Goal: Communication & Community: Answer question/provide support

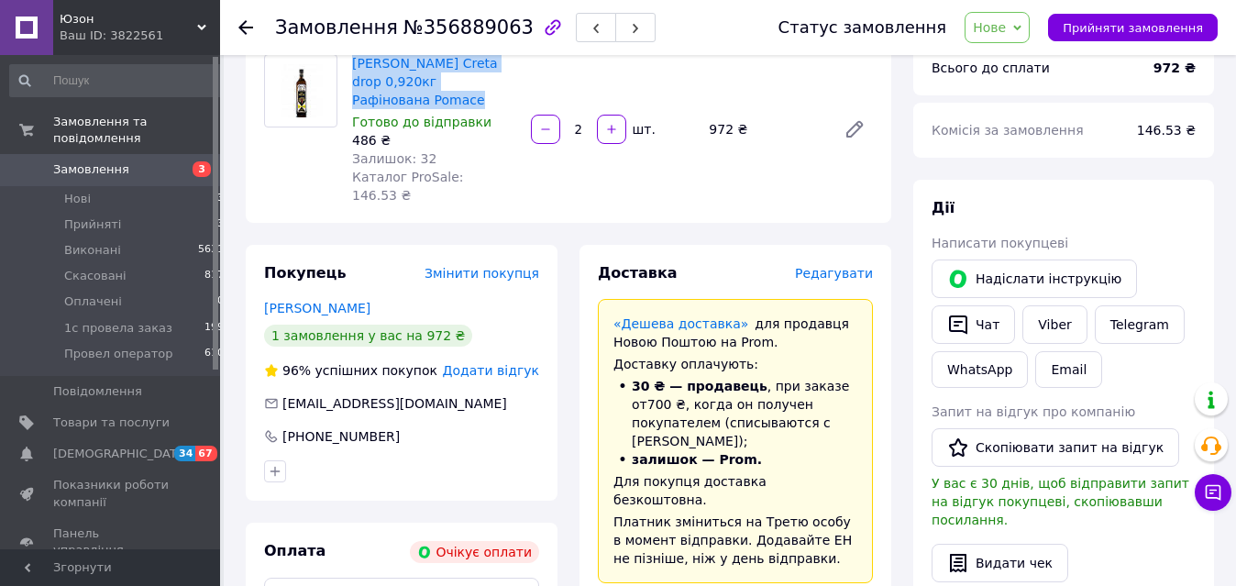
scroll to position [327, 0]
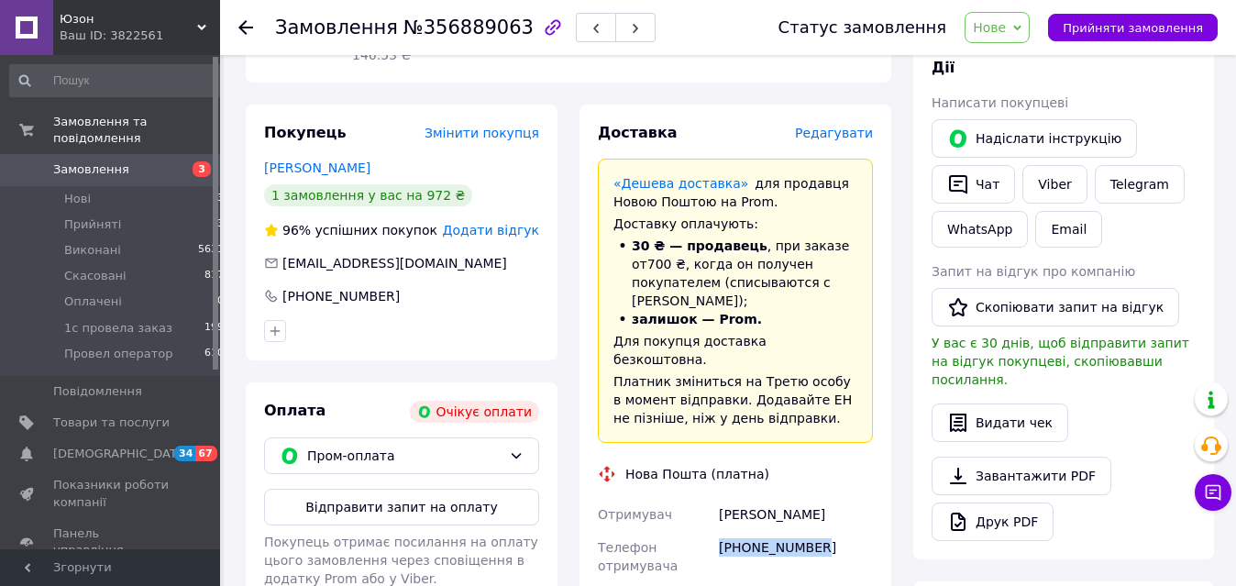
drag, startPoint x: 823, startPoint y: 487, endPoint x: 718, endPoint y: 491, distance: 105.5
click at [718, 531] on div "[PHONE_NUMBER]" at bounding box center [795, 556] width 161 height 51
copy div "[PHONE_NUMBER]"
click at [444, 27] on span "№356889063" at bounding box center [468, 28] width 130 height 22
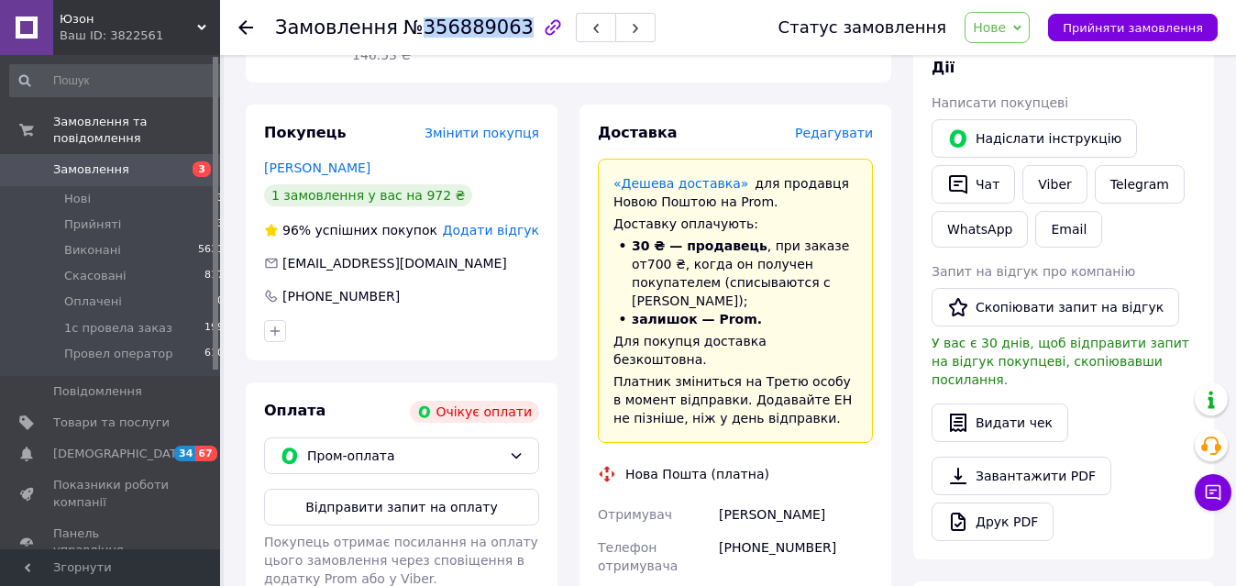
copy span "356889063"
click at [143, 186] on li "Нові 3" at bounding box center [117, 199] width 235 height 26
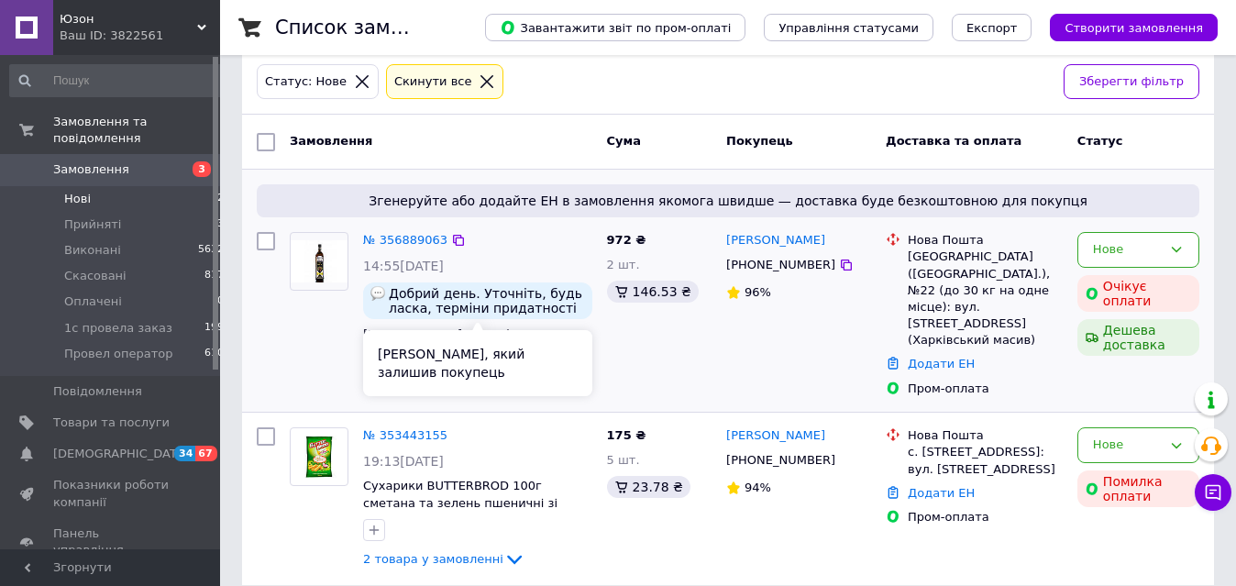
scroll to position [107, 0]
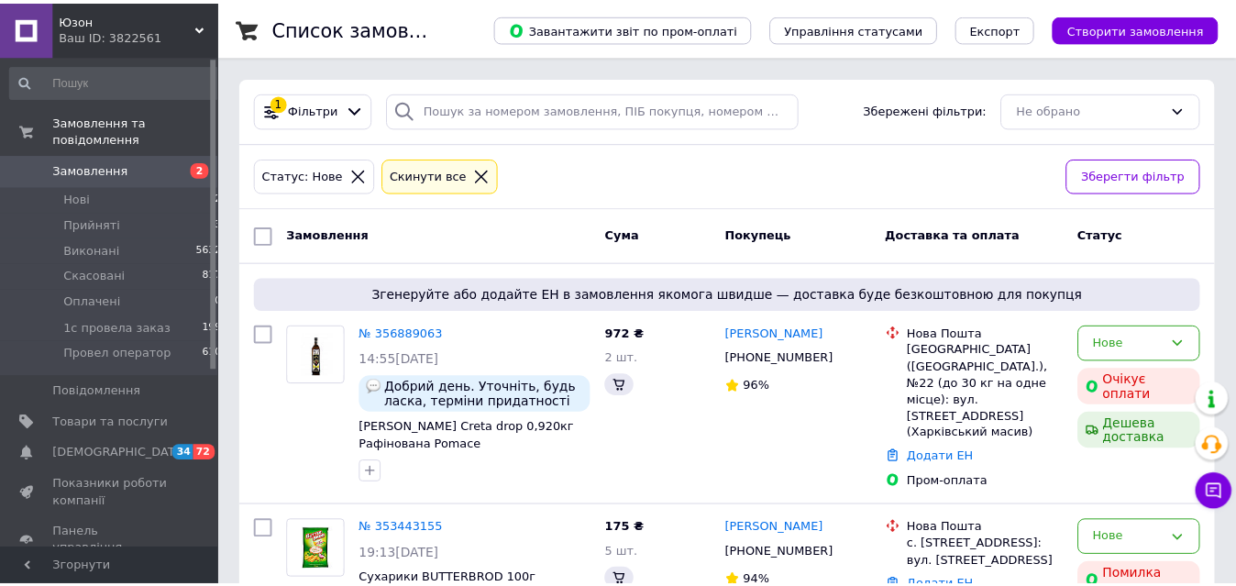
scroll to position [107, 0]
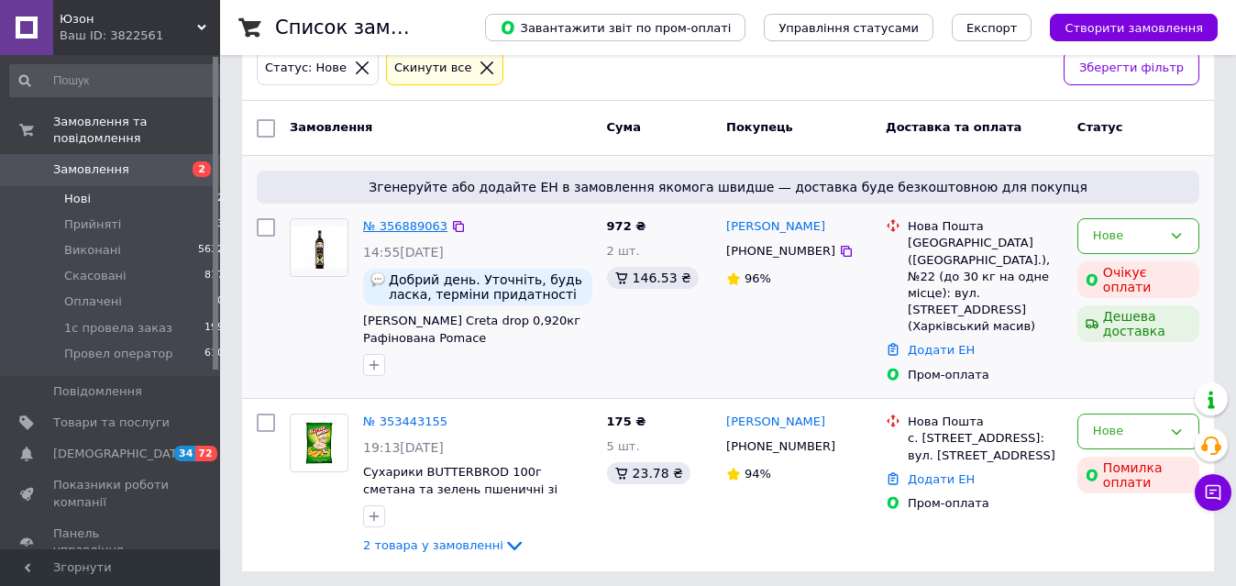
click at [398, 224] on link "№ 356889063" at bounding box center [405, 226] width 84 height 14
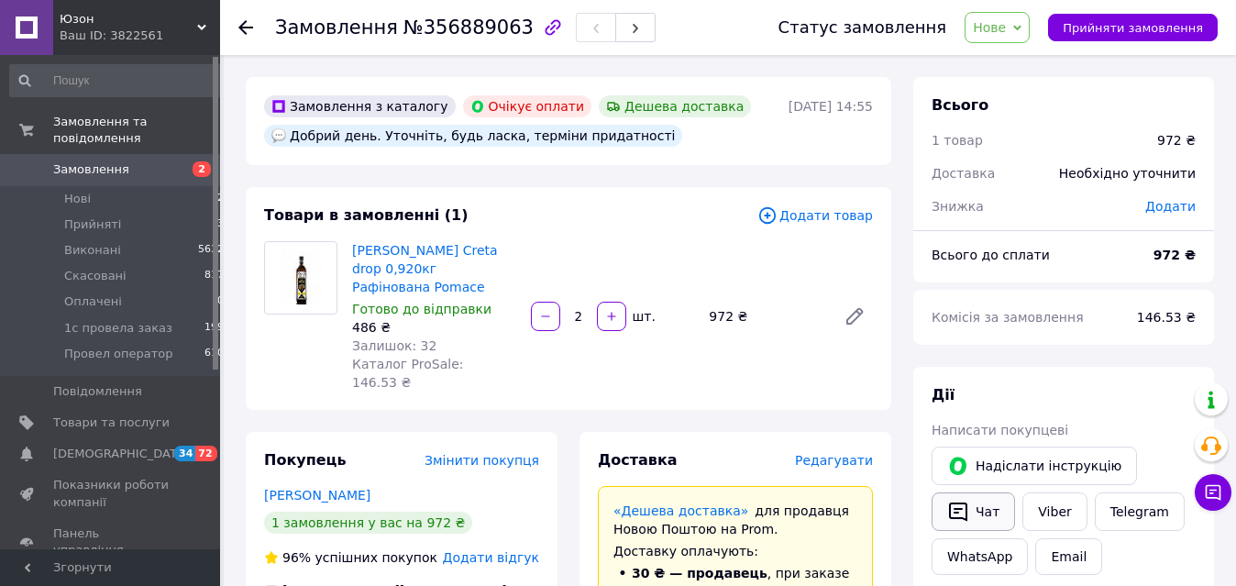
click at [982, 514] on button "Чат" at bounding box center [973, 511] width 83 height 39
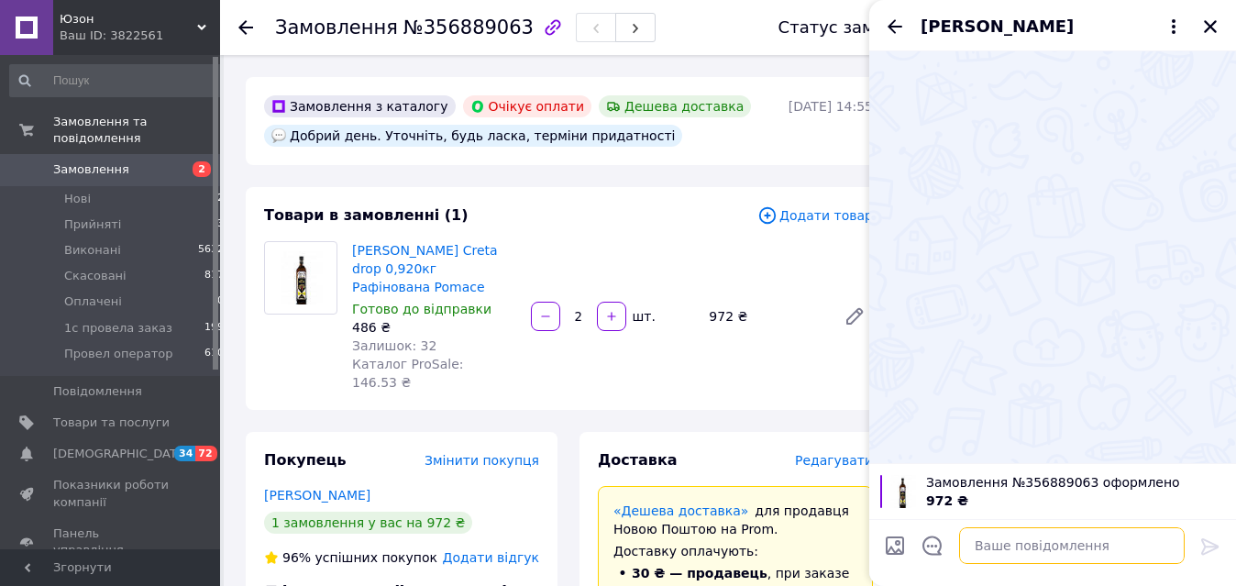
click at [1009, 546] on textarea at bounding box center [1072, 545] width 226 height 37
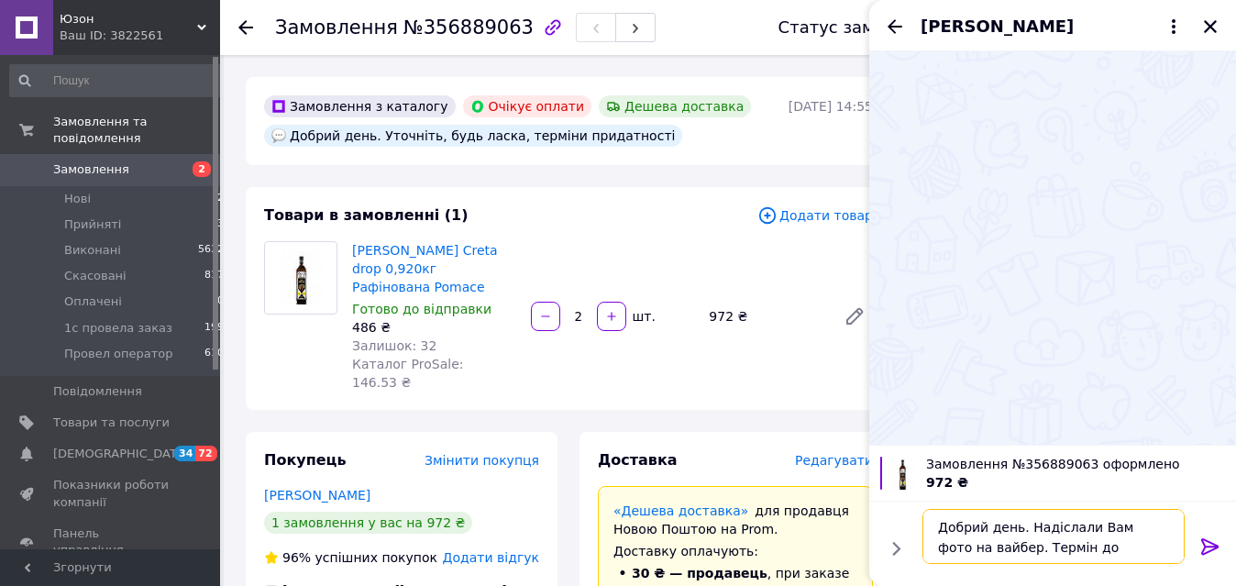
type textarea "Добрий день. Надіслали Вам фото на вайбер. Термін до 29,07,2026"
click at [1206, 545] on icon at bounding box center [1210, 546] width 22 height 22
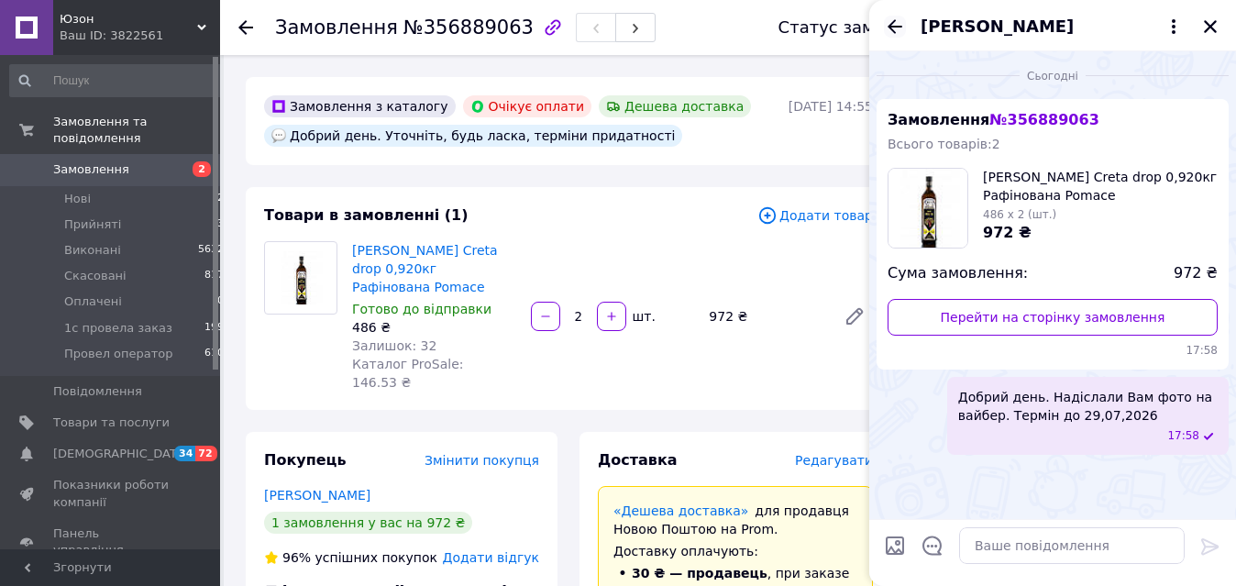
click at [896, 26] on icon "Назад" at bounding box center [895, 26] width 15 height 14
